Goal: Check status: Check status

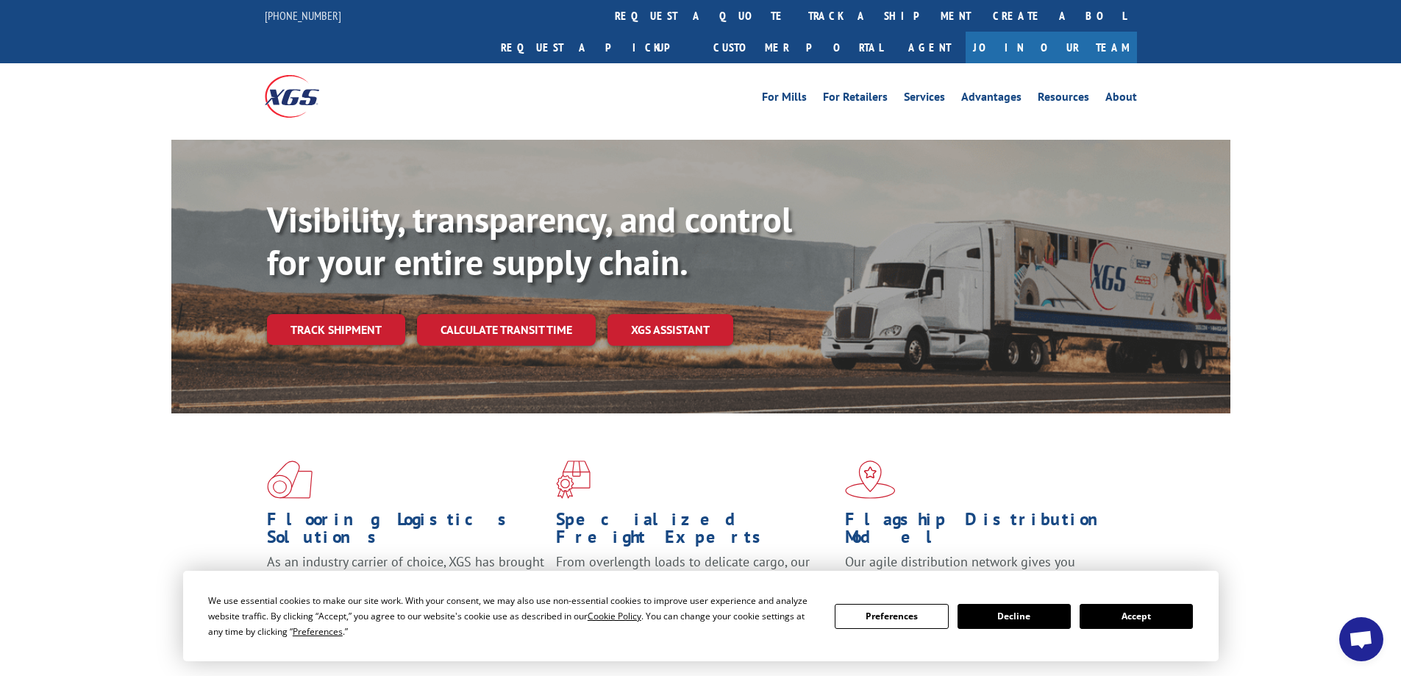
scroll to position [42, 0]
click at [797, 17] on link "track a shipment" at bounding box center [889, 16] width 185 height 32
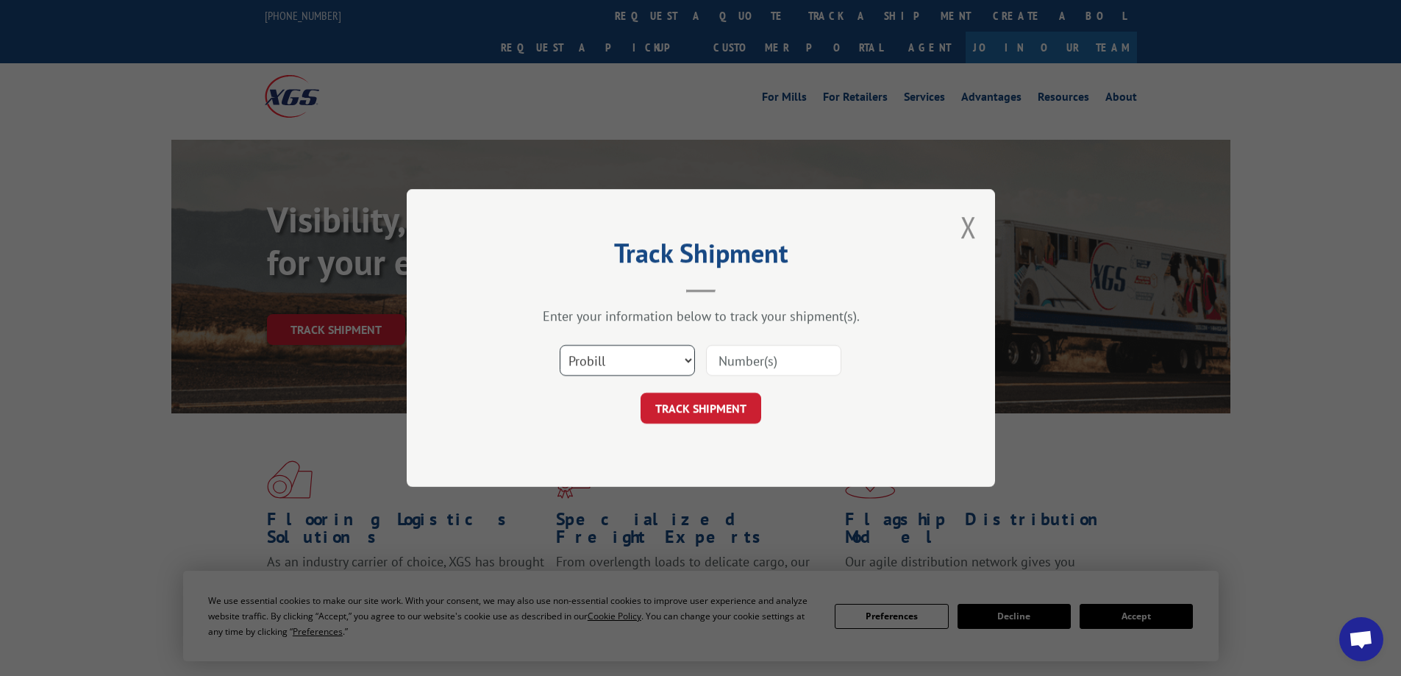
click at [684, 360] on select "Select category... Probill BOL PO" at bounding box center [626, 360] width 135 height 31
select select "bol"
click at [559, 345] on select "Select category... Probill BOL PO" at bounding box center [626, 360] width 135 height 31
click at [766, 358] on input at bounding box center [773, 360] width 135 height 31
type input "75129790"
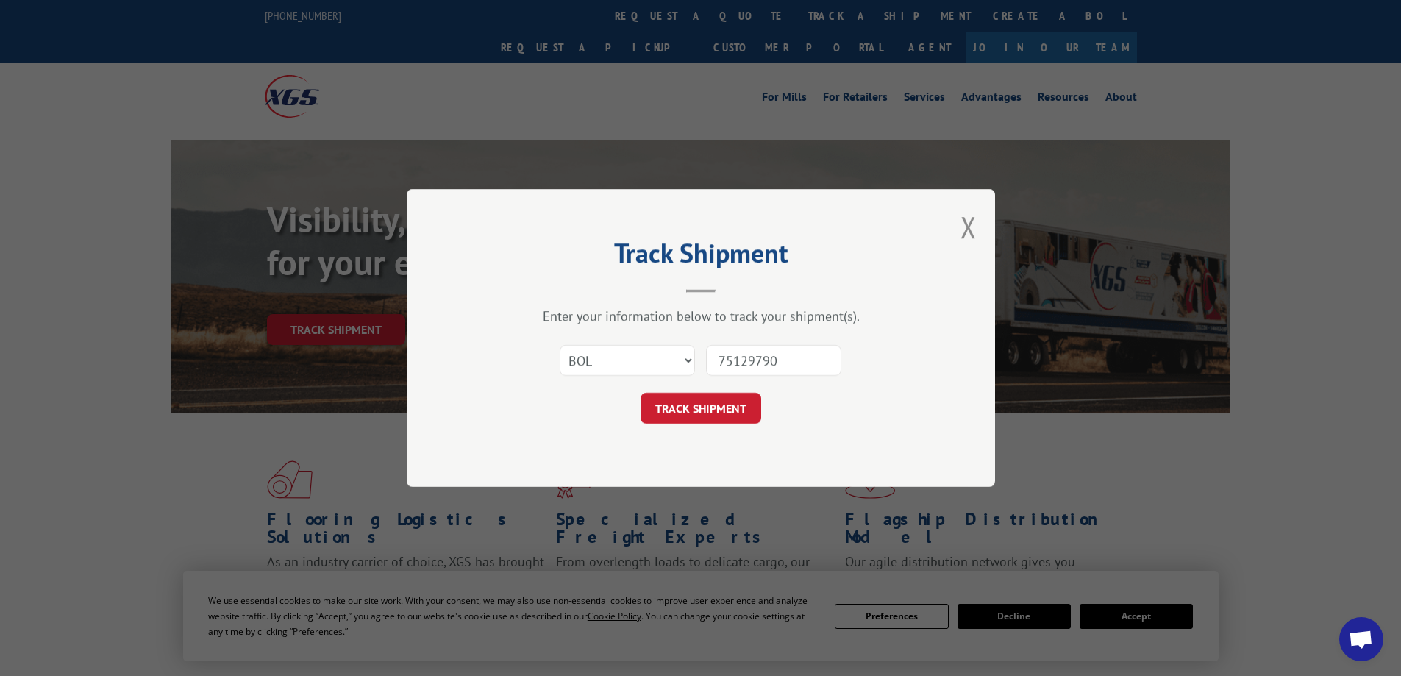
click button "TRACK SHIPMENT" at bounding box center [700, 408] width 121 height 31
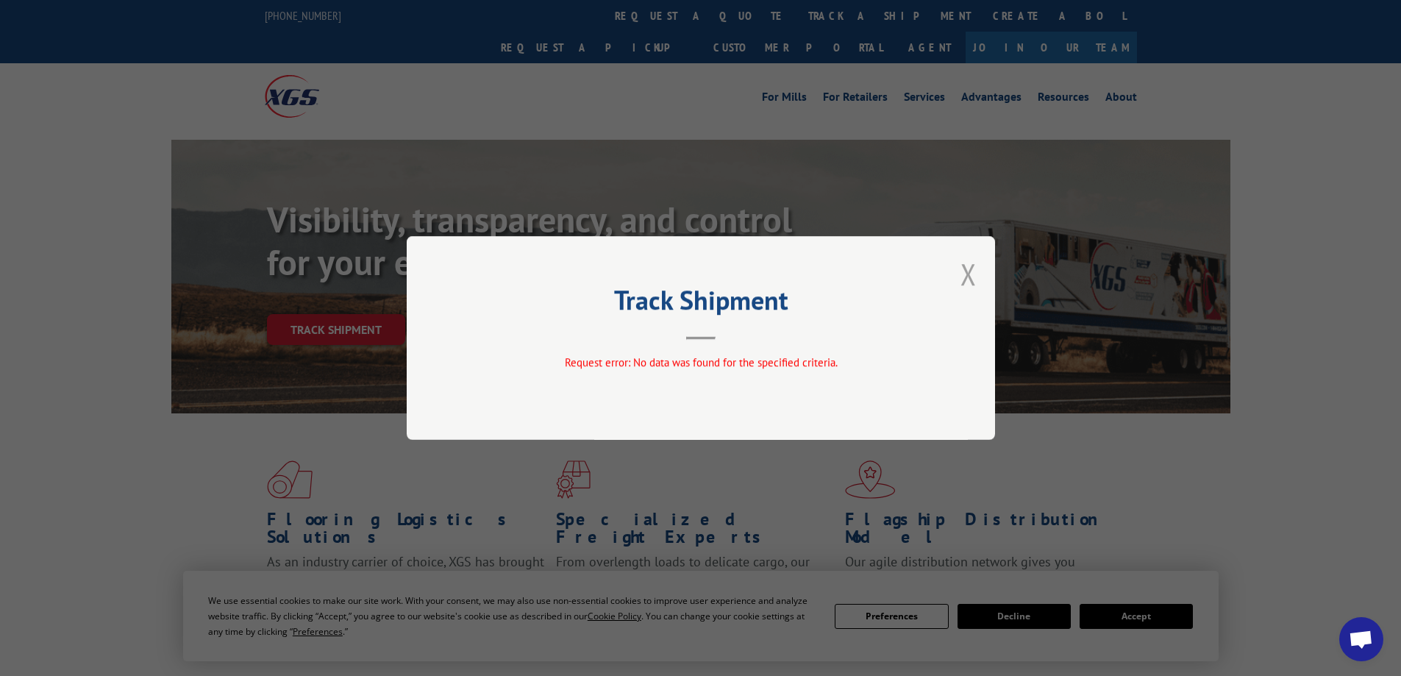
click at [969, 275] on button "Close modal" at bounding box center [968, 273] width 16 height 39
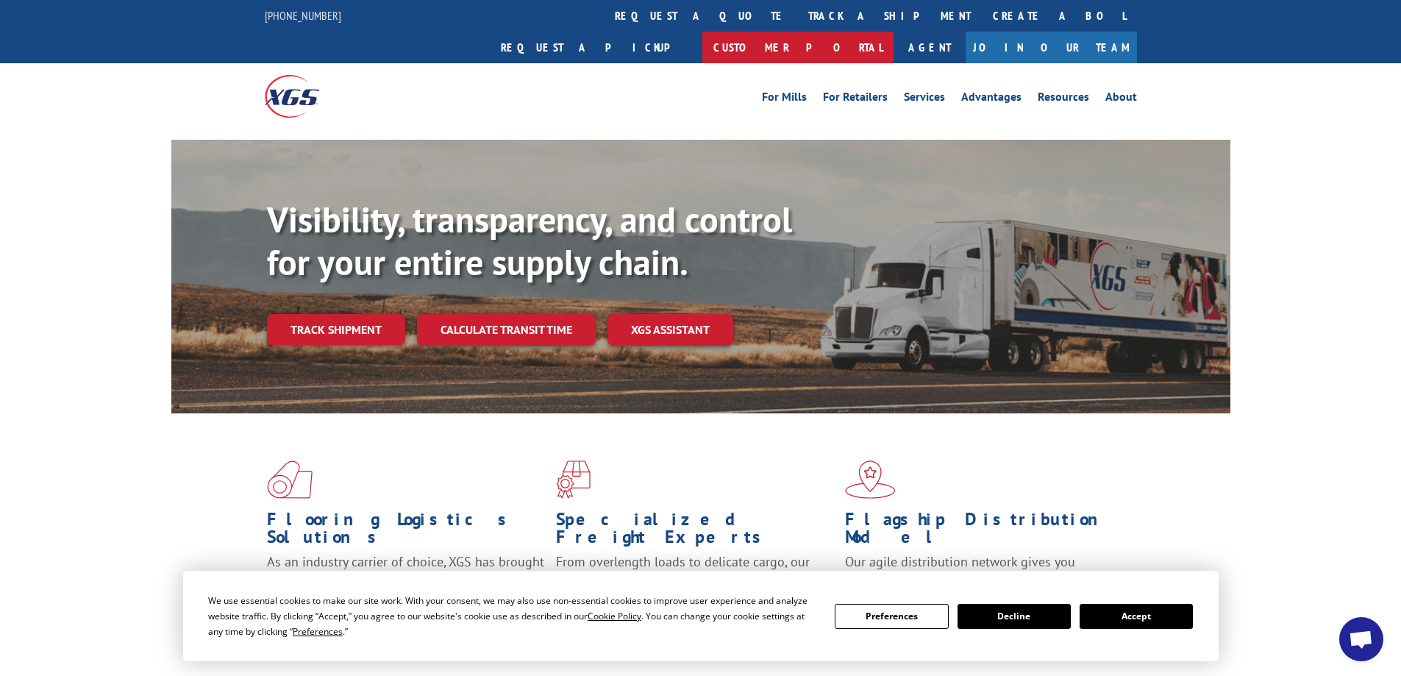
click at [893, 32] on link "Customer Portal" at bounding box center [797, 48] width 191 height 32
click at [797, 14] on link "track a shipment" at bounding box center [889, 16] width 185 height 32
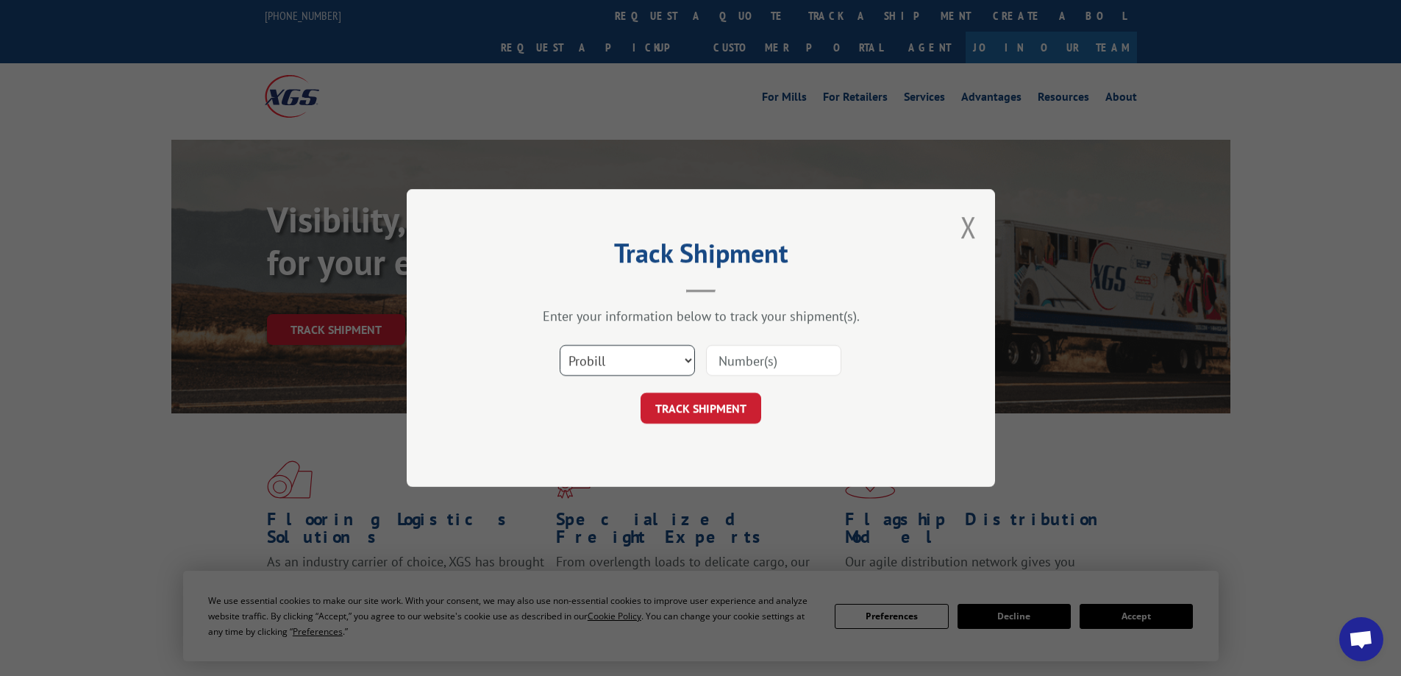
click at [677, 359] on select "Select category... Probill BOL PO" at bounding box center [626, 360] width 135 height 31
select select "po"
click at [559, 345] on select "Select category... Probill BOL PO" at bounding box center [626, 360] width 135 height 31
click at [745, 376] on input at bounding box center [773, 360] width 135 height 31
click at [730, 362] on input "cg507839" at bounding box center [773, 360] width 135 height 31
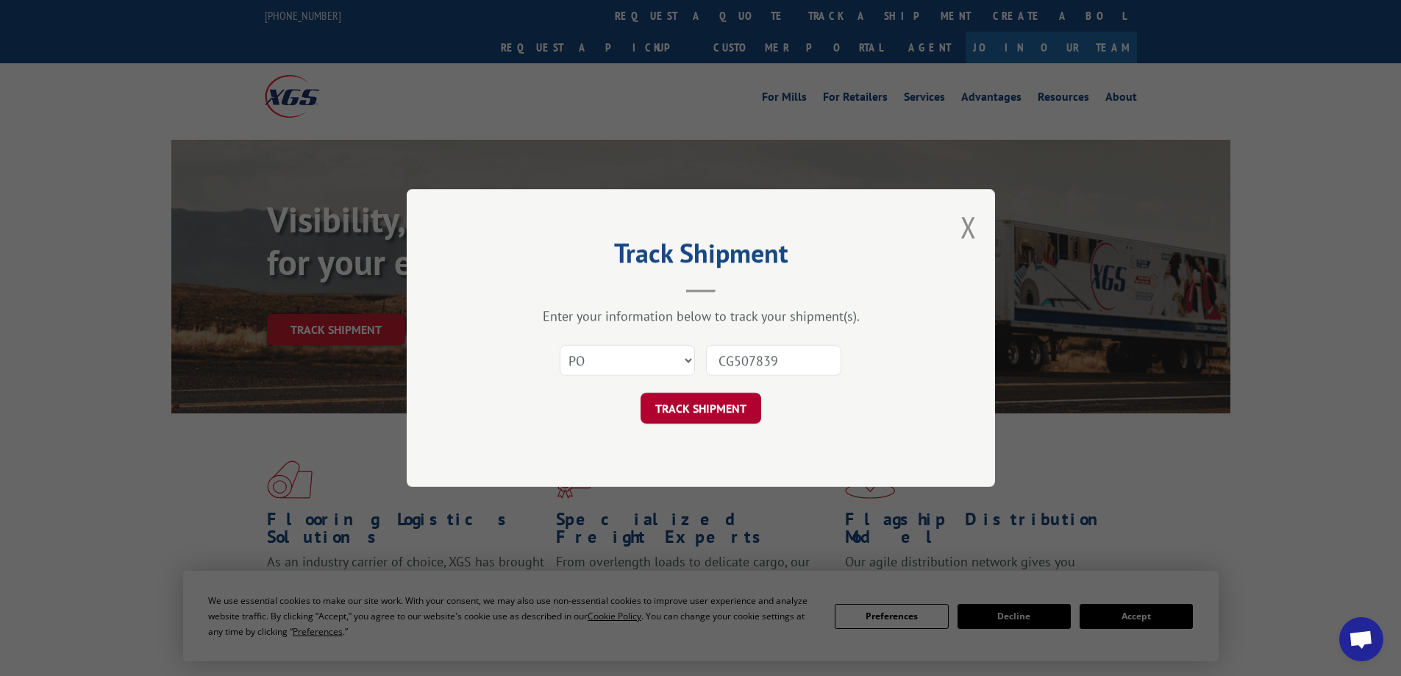
type input "CG507839"
click at [686, 421] on button "TRACK SHIPMENT" at bounding box center [700, 408] width 121 height 31
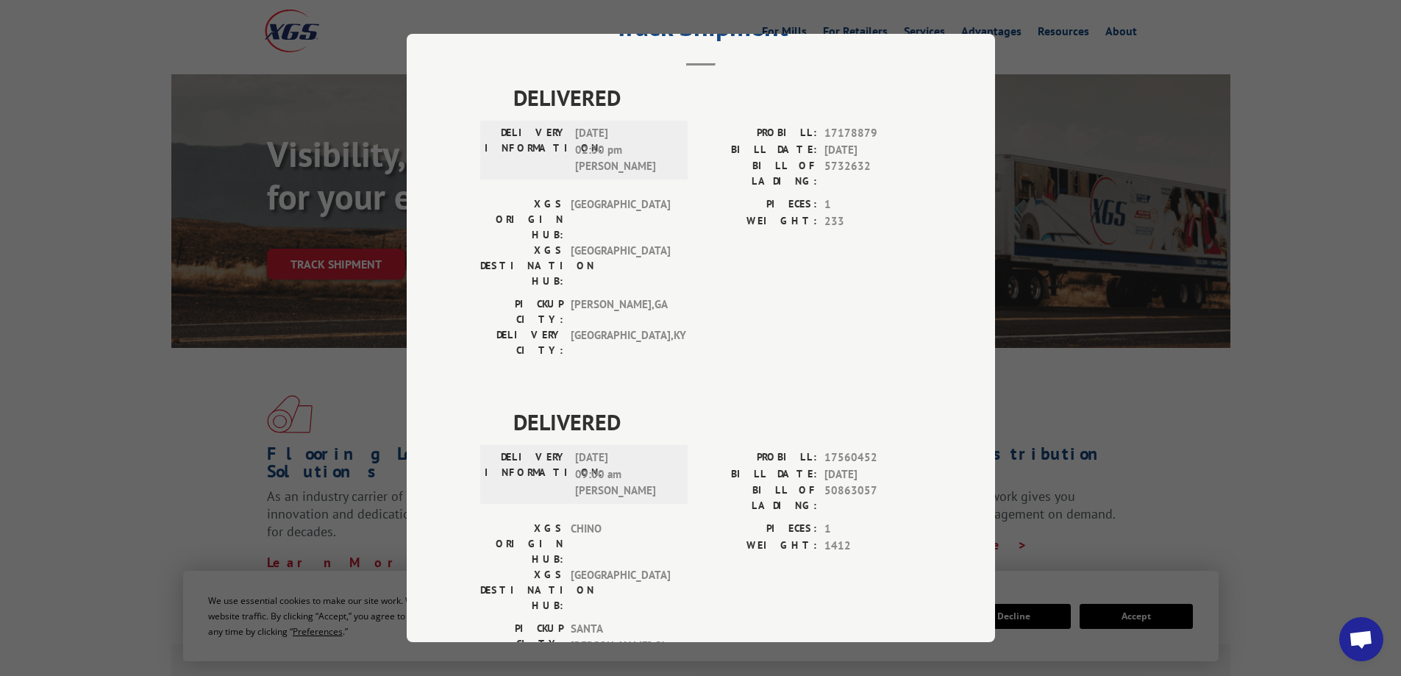
scroll to position [147, 0]
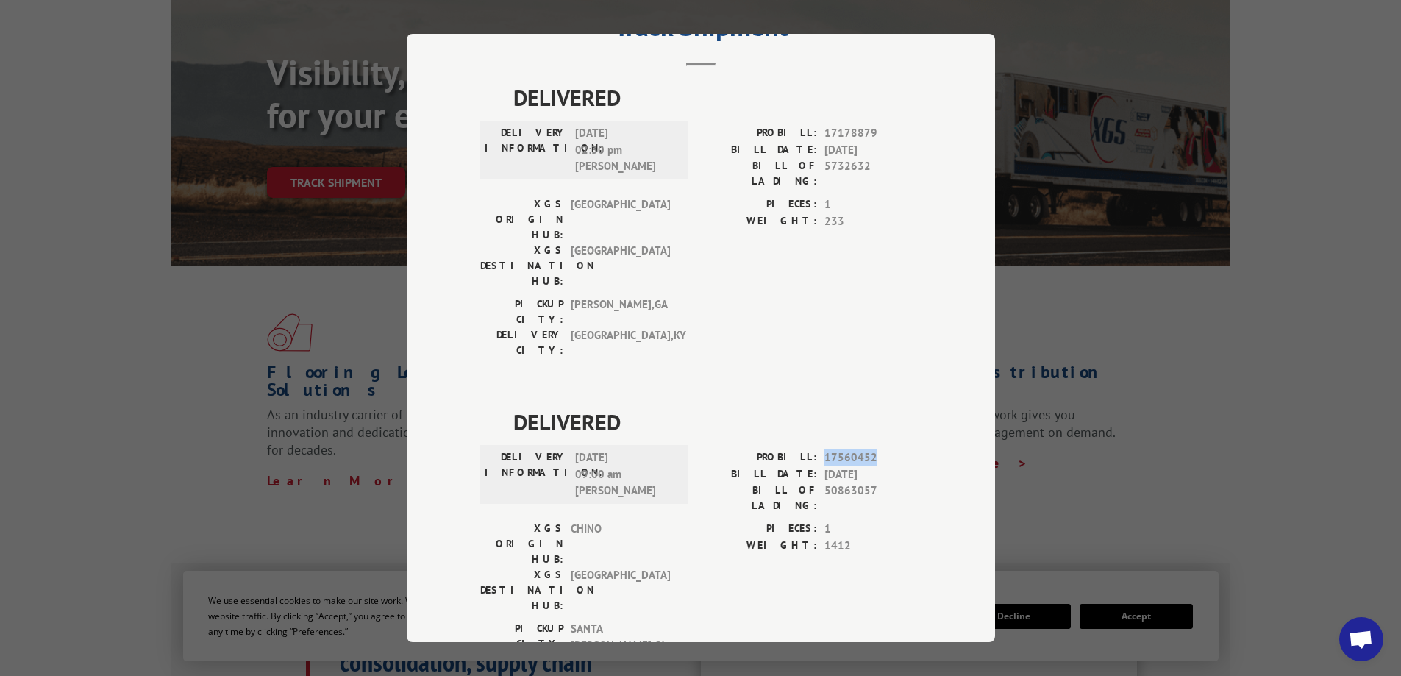
drag, startPoint x: 873, startPoint y: 387, endPoint x: 817, endPoint y: 393, distance: 56.9
click at [817, 449] on div "PROBILL: 17560452" at bounding box center [811, 457] width 221 height 17
copy span "17560452"
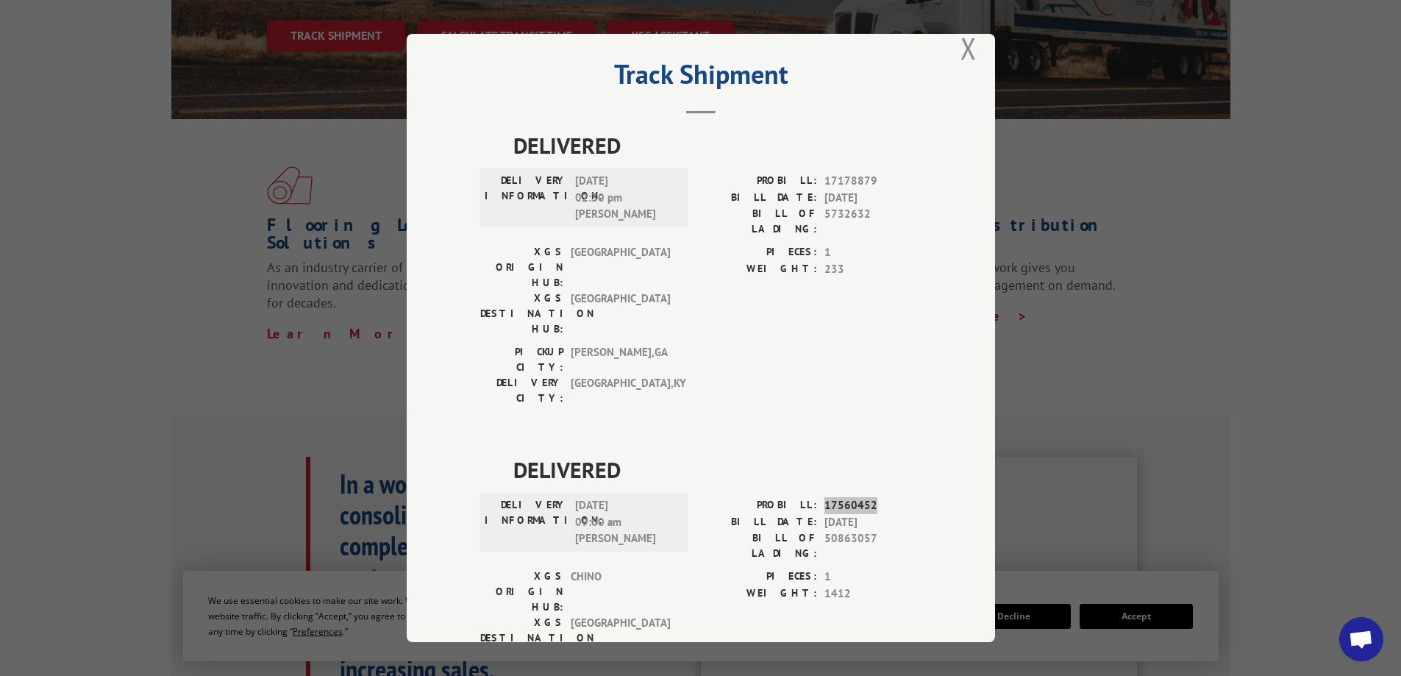
scroll to position [0, 0]
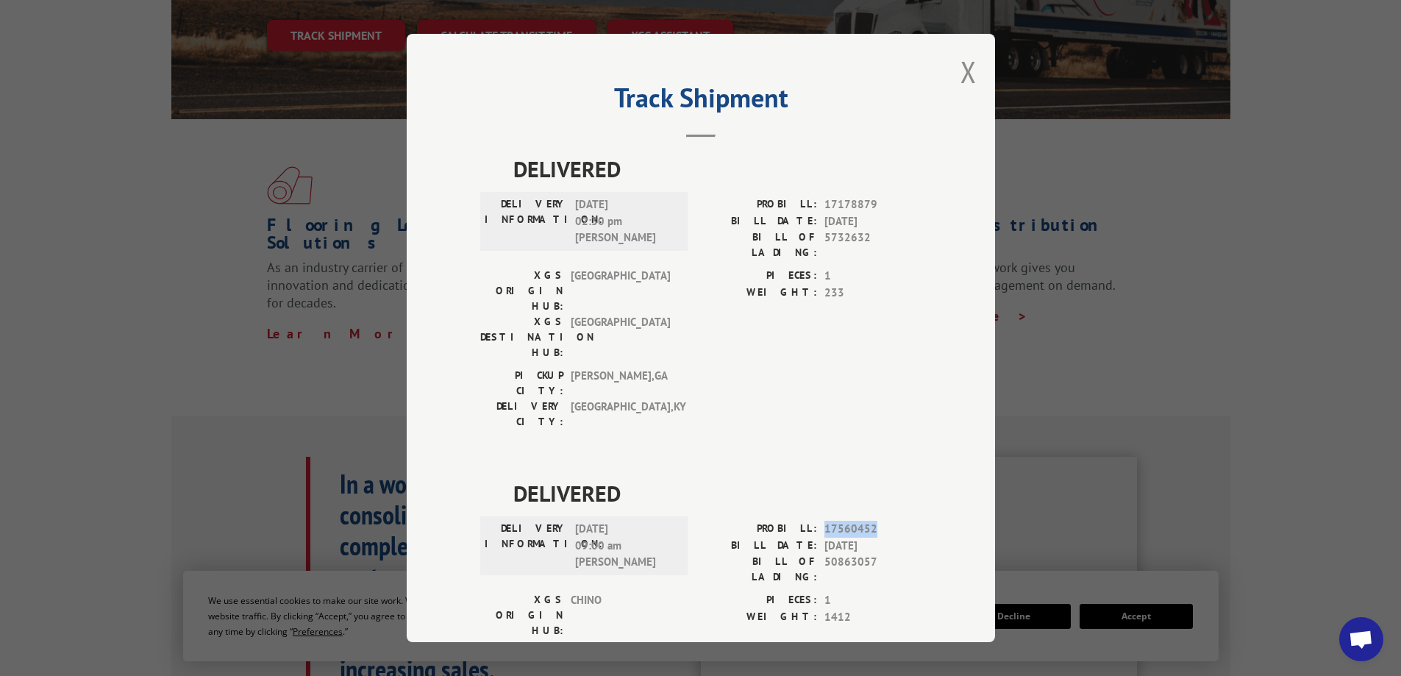
click at [960, 73] on button "Close modal" at bounding box center [968, 71] width 16 height 39
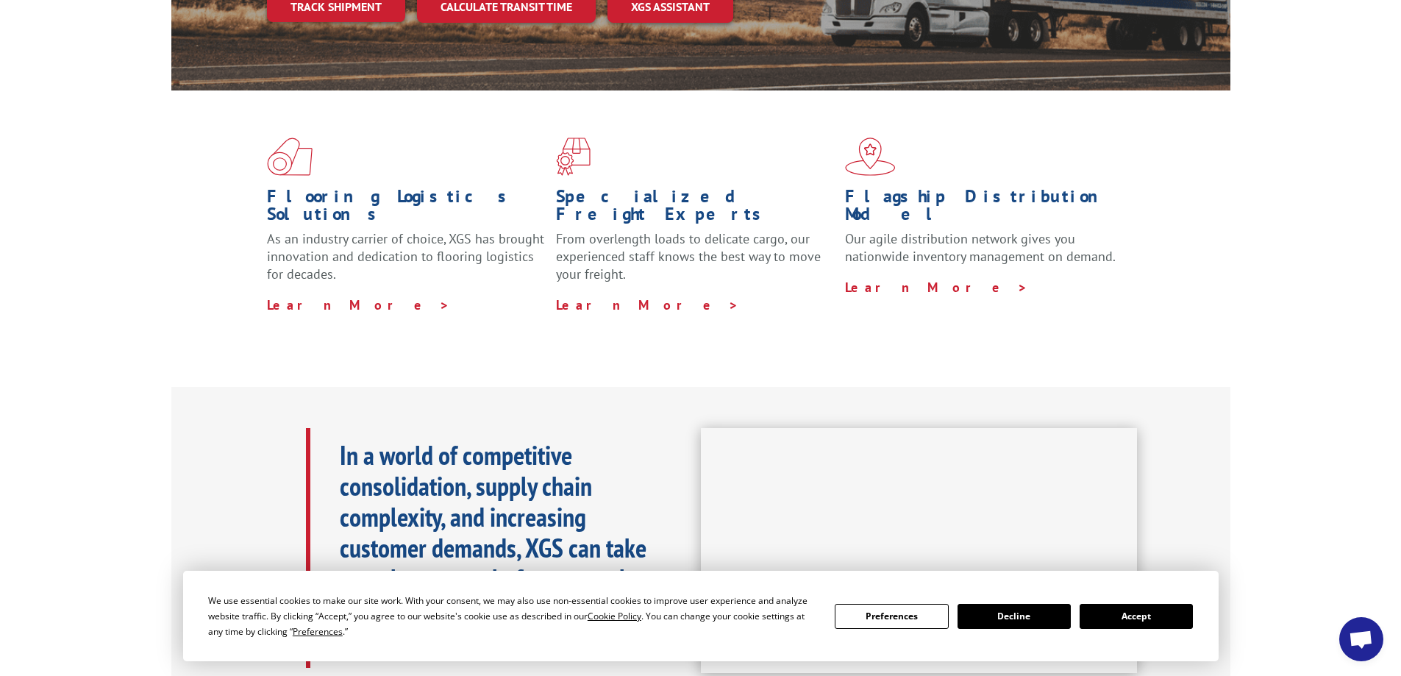
scroll to position [221, 0]
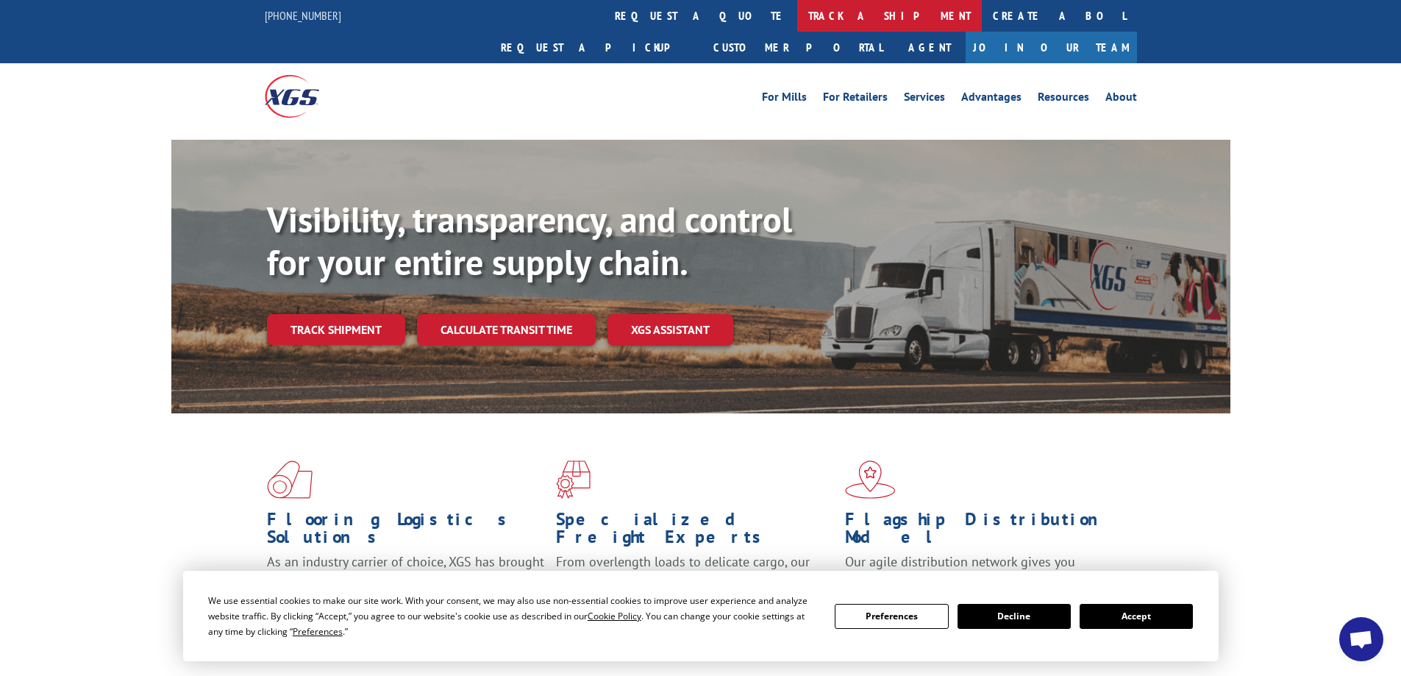
scroll to position [42, 0]
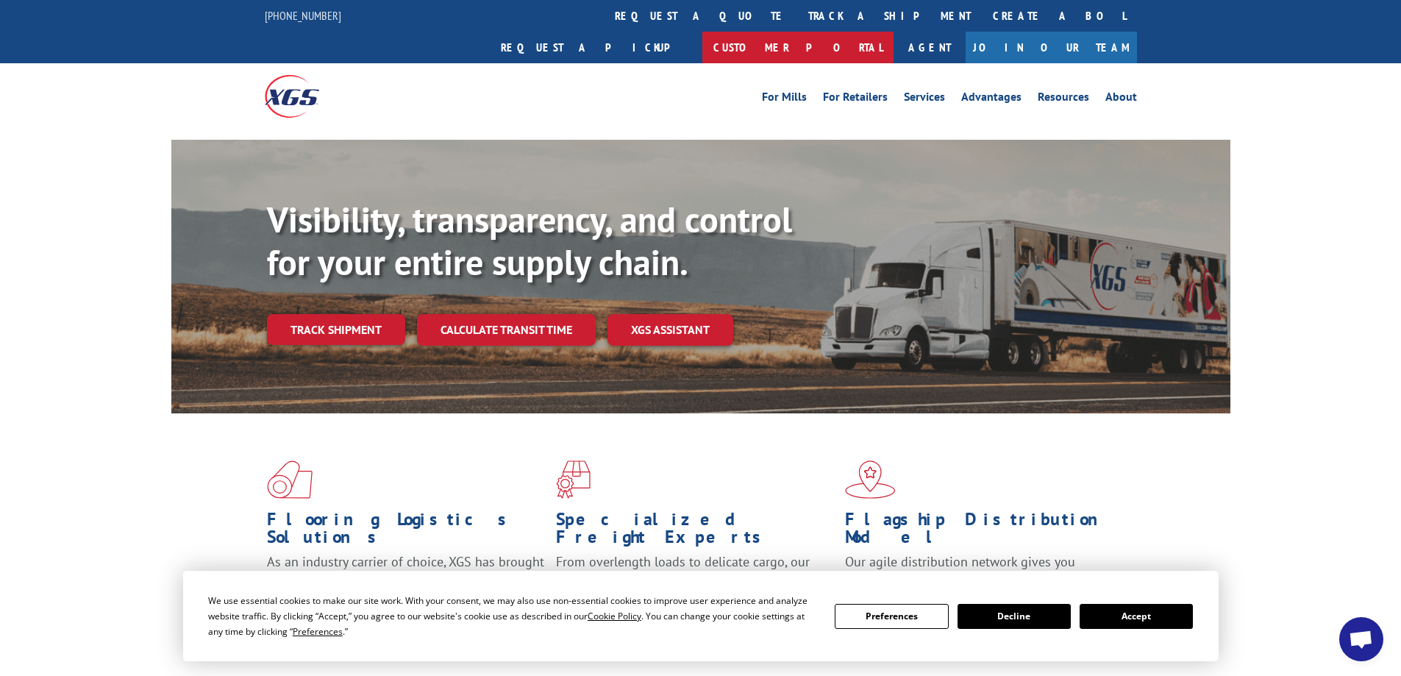
click at [893, 32] on link "Customer Portal" at bounding box center [797, 48] width 191 height 32
